Goal: Task Accomplishment & Management: Use online tool/utility

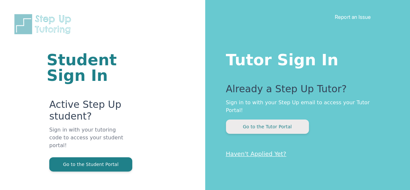
click at [266, 122] on button "Go to the Tutor Portal" at bounding box center [267, 126] width 83 height 14
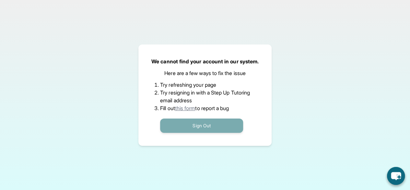
click at [227, 120] on button "Sign Out" at bounding box center [201, 125] width 83 height 14
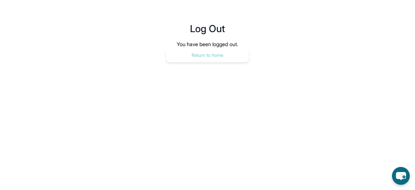
click at [222, 55] on button "Return to home" at bounding box center [207, 55] width 83 height 14
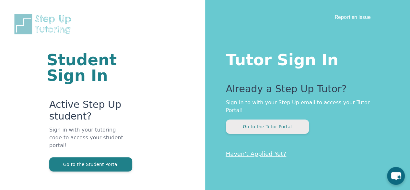
click at [288, 122] on button "Go to the Tutor Portal" at bounding box center [267, 126] width 83 height 14
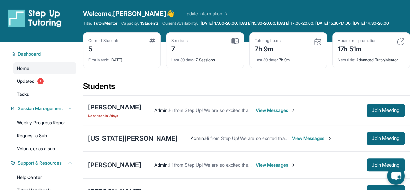
scroll to position [70, 0]
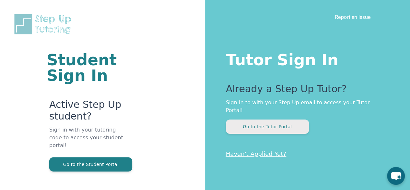
click at [283, 119] on button "Go to the Tutor Portal" at bounding box center [267, 126] width 83 height 14
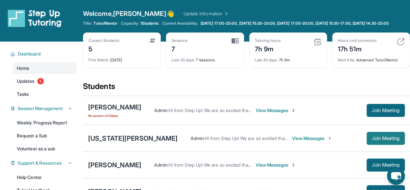
click at [382, 140] on span "Join Meeting" at bounding box center [386, 138] width 28 height 4
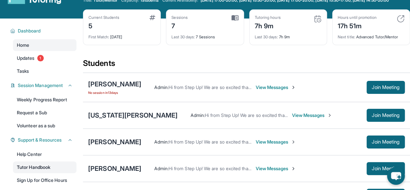
scroll to position [44, 0]
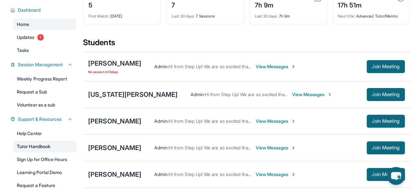
drag, startPoint x: 51, startPoint y: 152, endPoint x: 38, endPoint y: 151, distance: 13.0
click at [38, 151] on link "Tutor Handbook" at bounding box center [45, 146] width 64 height 12
